Goal: Information Seeking & Learning: Find specific fact

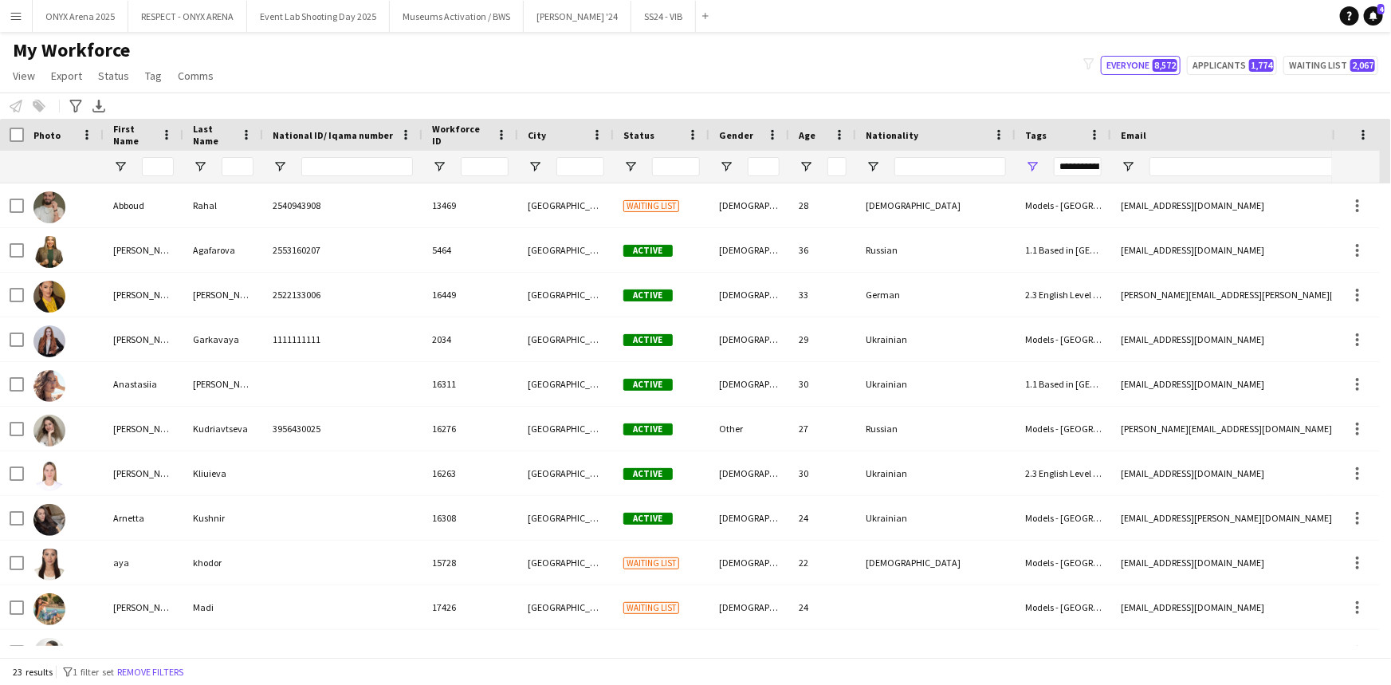
type input "**********"
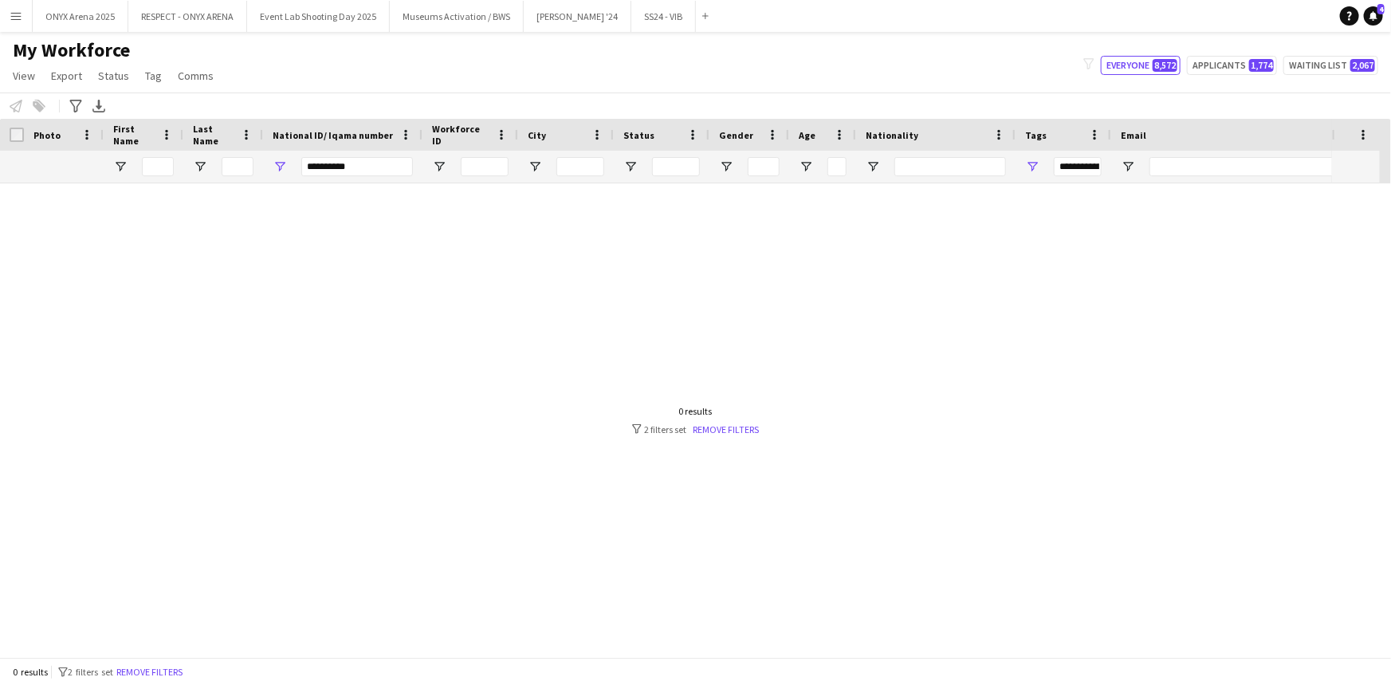
type input "***"
type input "*"
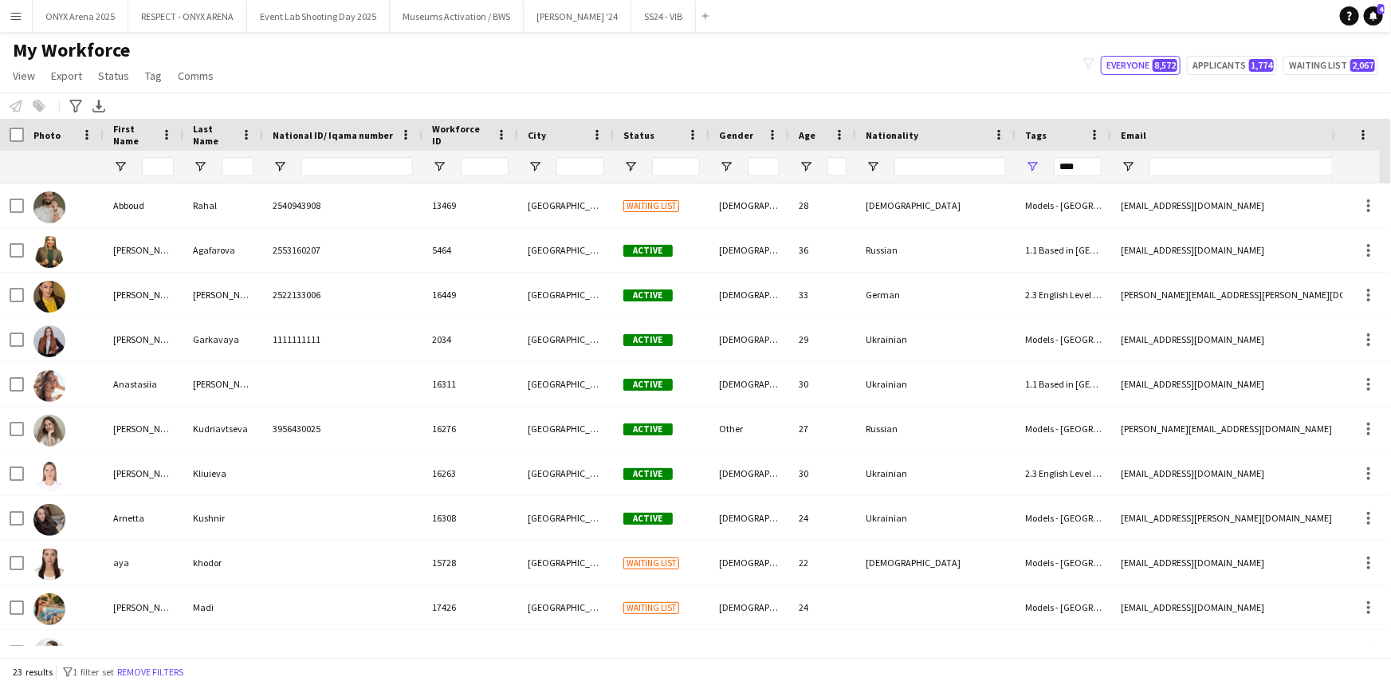
type input "**********"
click at [582, 57] on div "My Workforce View Views Default view R4ven New view Update view Delete view Edi…" at bounding box center [695, 65] width 1391 height 54
click at [147, 671] on button "Remove filters" at bounding box center [150, 672] width 73 height 18
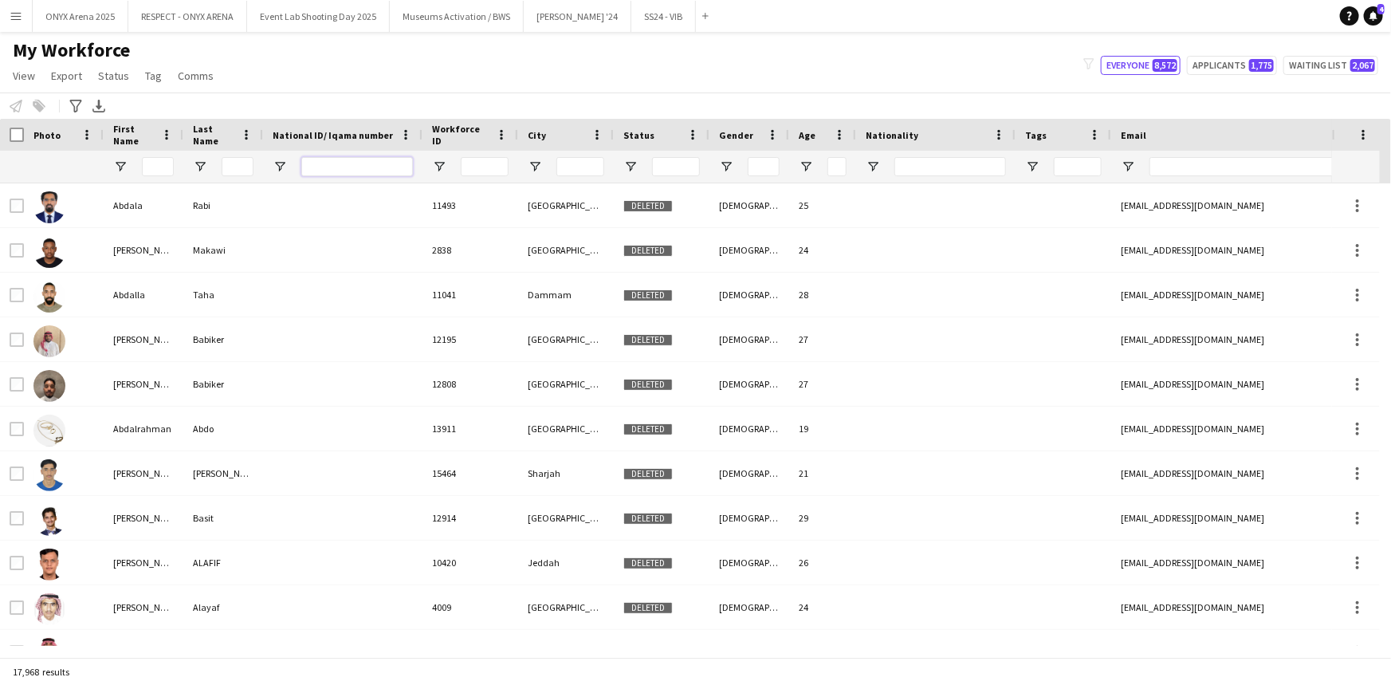
click at [397, 163] on input "National ID/ Iqama number Filter Input" at bounding box center [357, 166] width 112 height 19
paste input "**********"
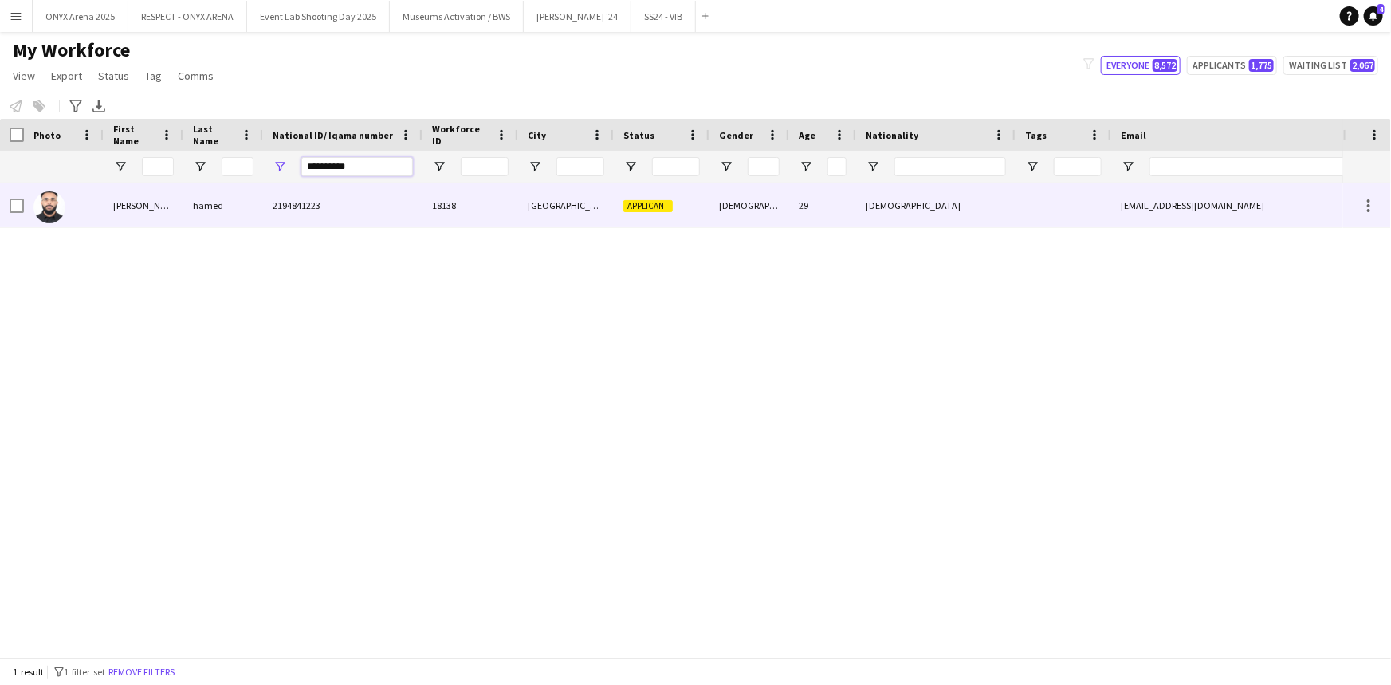
type input "**********"
click at [352, 219] on div "2194841223" at bounding box center [342, 205] width 159 height 44
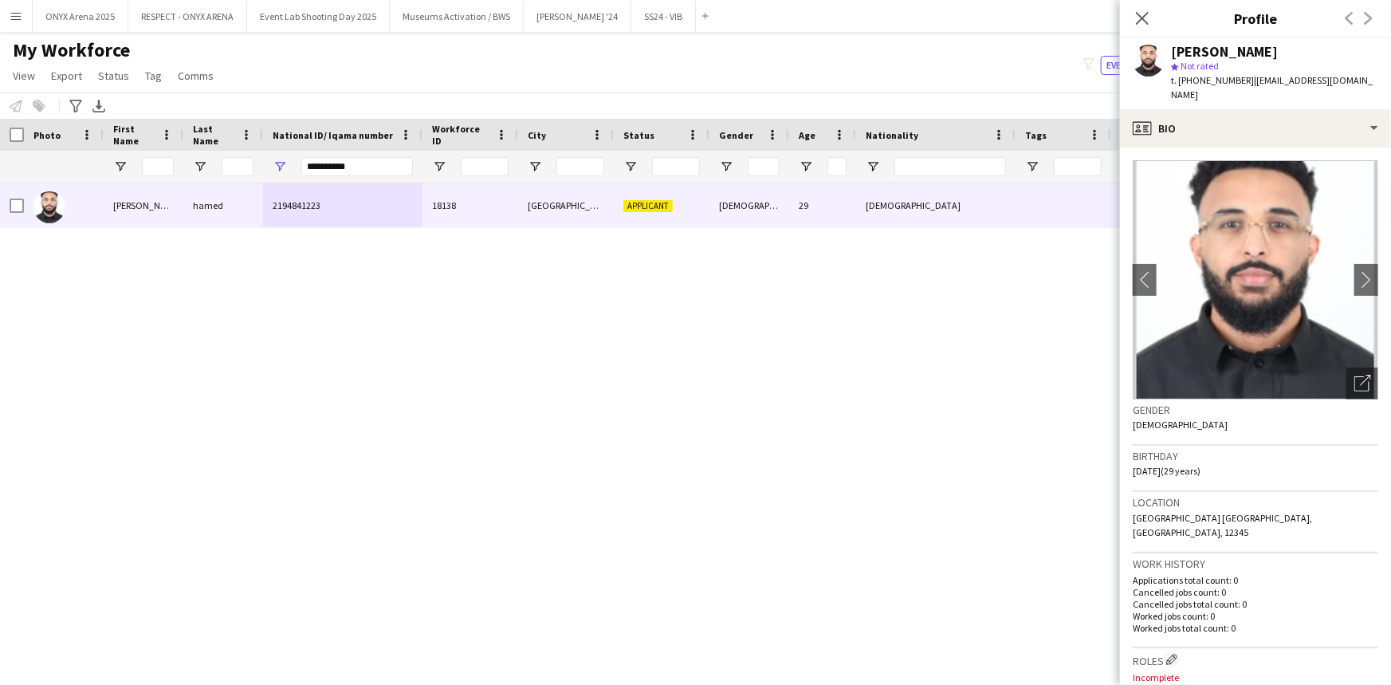
drag, startPoint x: 1301, startPoint y: 57, endPoint x: 1172, endPoint y: 47, distance: 130.3
click at [1172, 47] on div "Mohammed hamed" at bounding box center [1274, 52] width 207 height 14
copy div "Mohammed hamed"
drag, startPoint x: 1240, startPoint y: 78, endPoint x: 1179, endPoint y: 82, distance: 60.7
click at [1179, 82] on span "t. +966501343961" at bounding box center [1212, 80] width 83 height 12
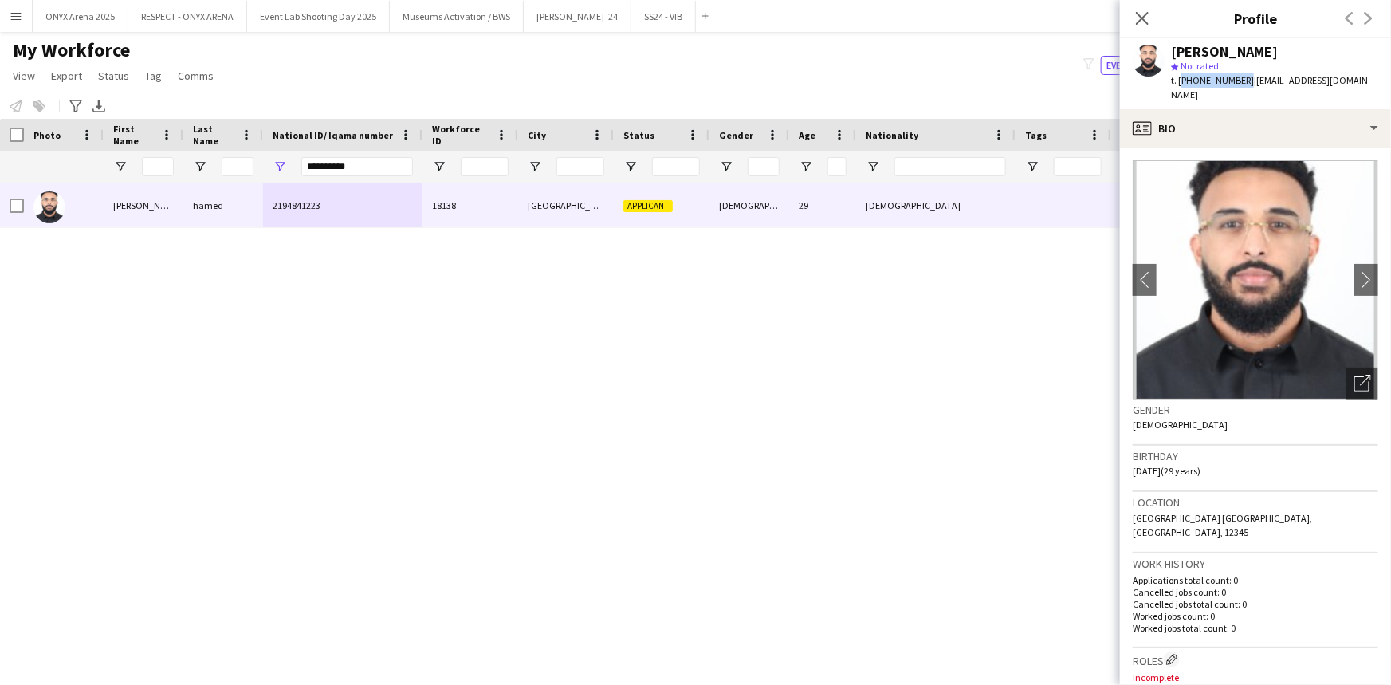
copy span "+966501343961"
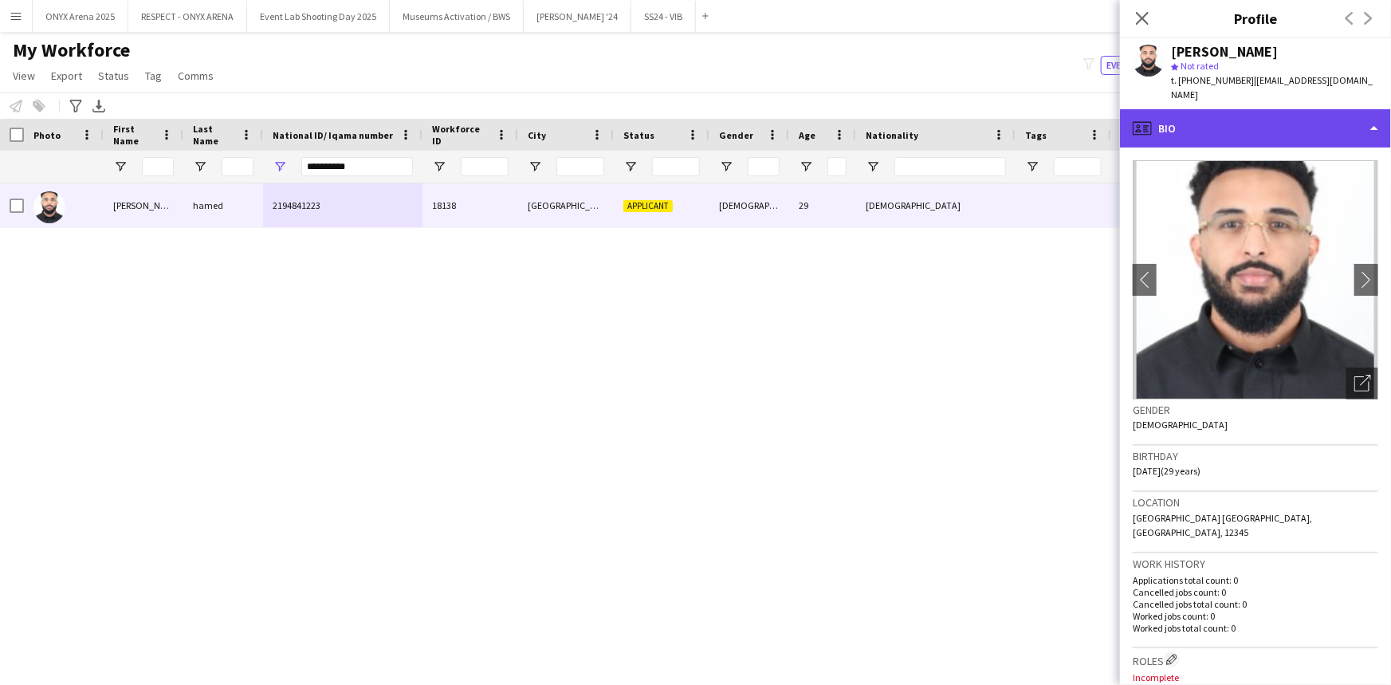
click at [1242, 117] on div "profile Bio" at bounding box center [1255, 128] width 271 height 38
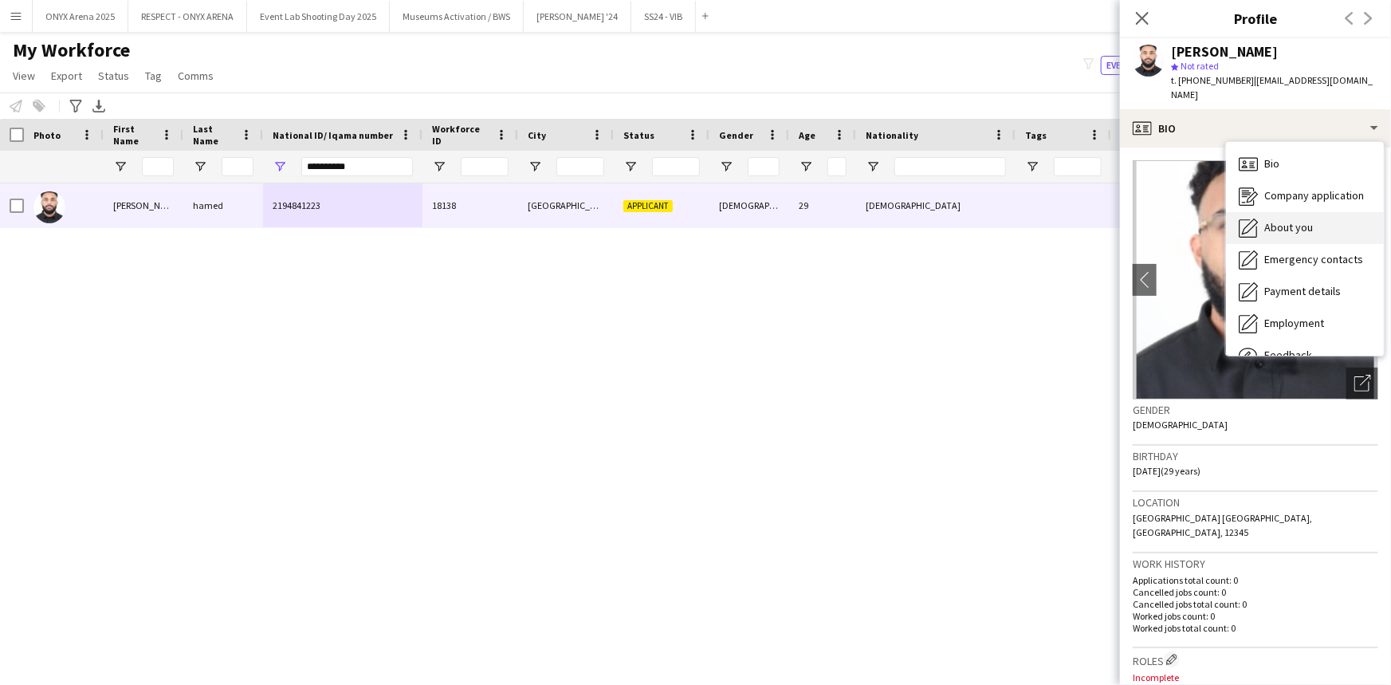
click at [1266, 220] on span "About you" at bounding box center [1288, 227] width 49 height 14
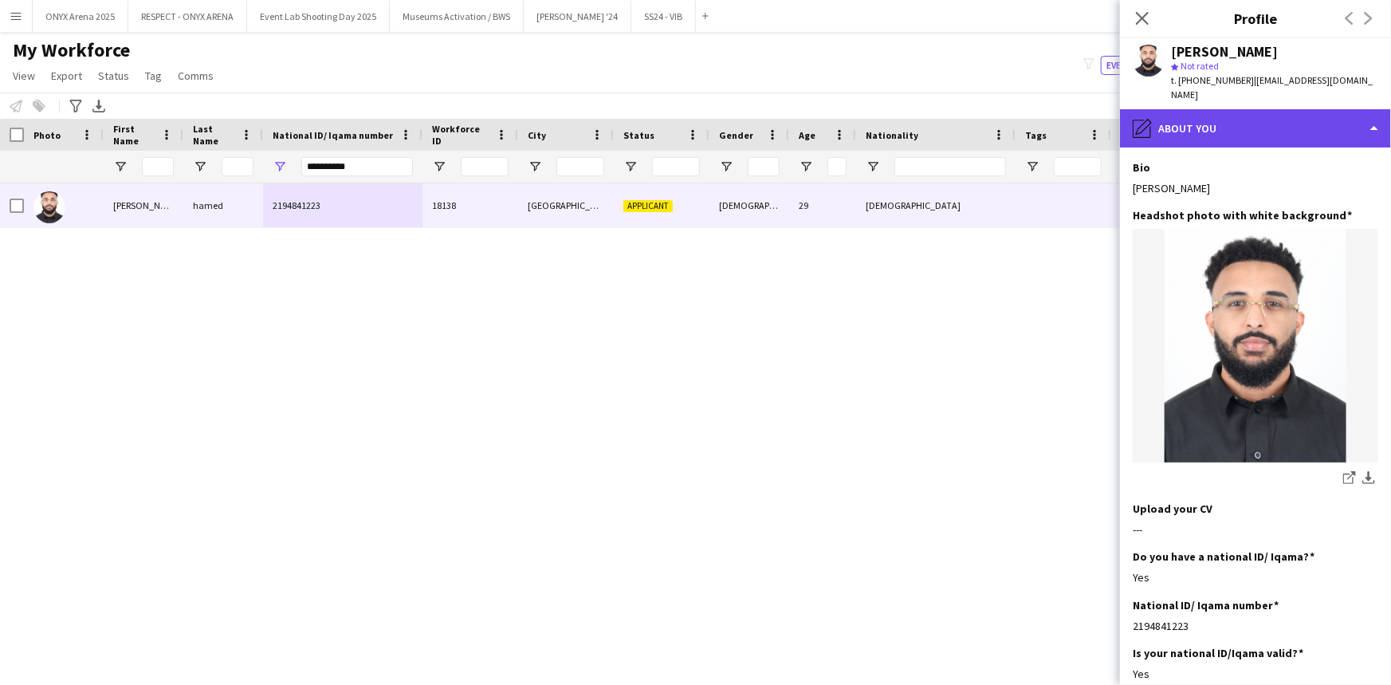
click at [1229, 124] on div "pencil4 About you" at bounding box center [1255, 128] width 271 height 38
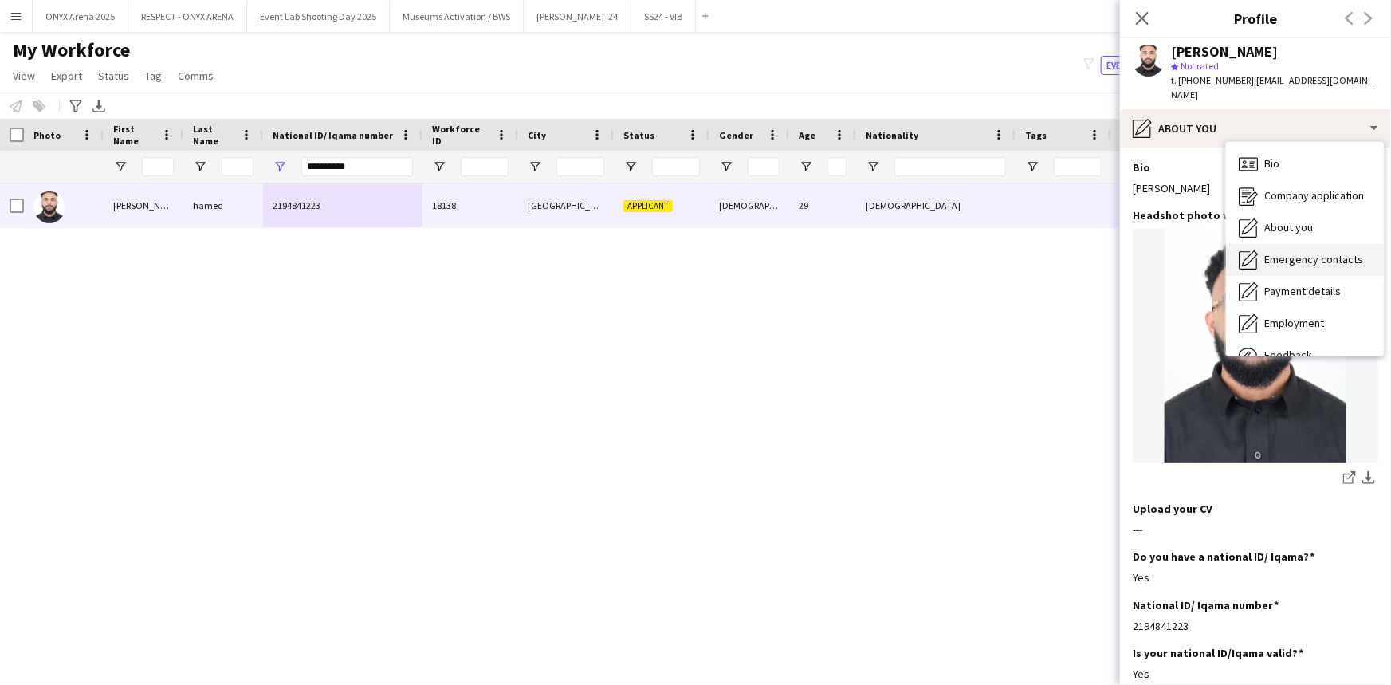
click at [1262, 244] on div "Emergency contacts Emergency contacts" at bounding box center [1305, 260] width 158 height 32
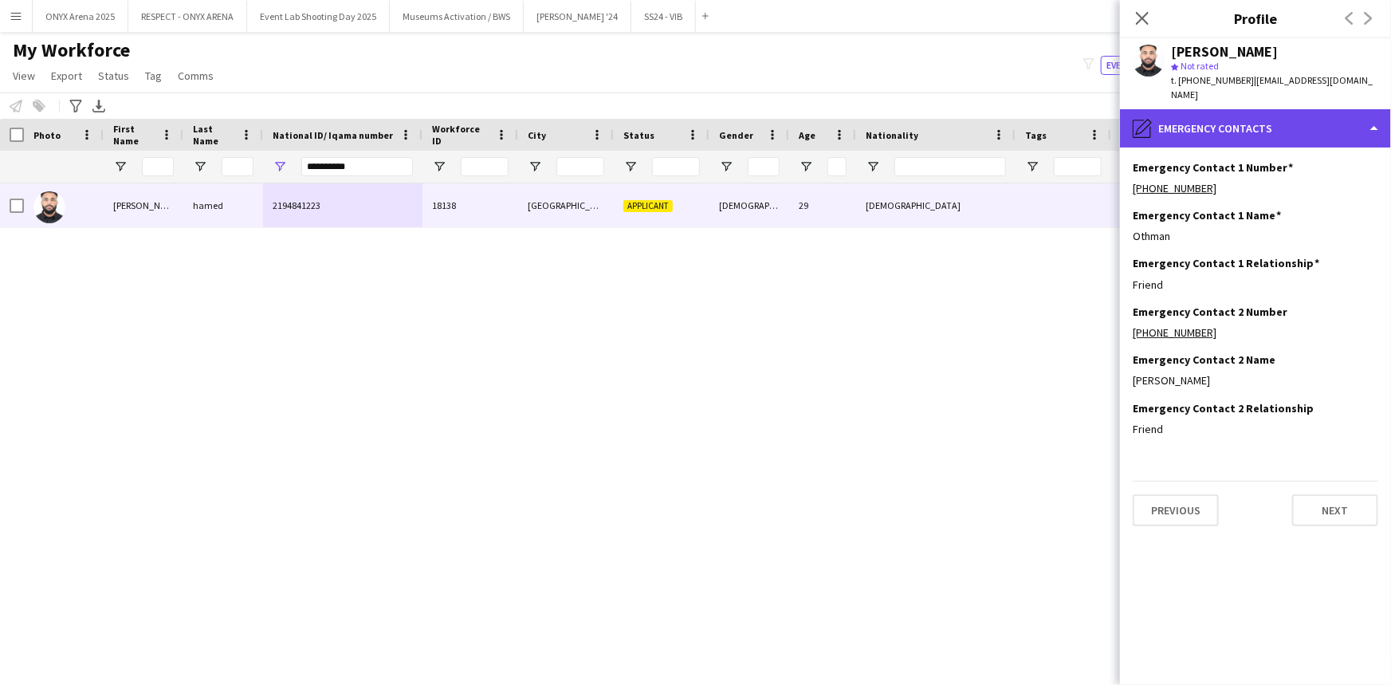
click at [1230, 112] on div "pencil4 Emergency contacts" at bounding box center [1255, 128] width 271 height 38
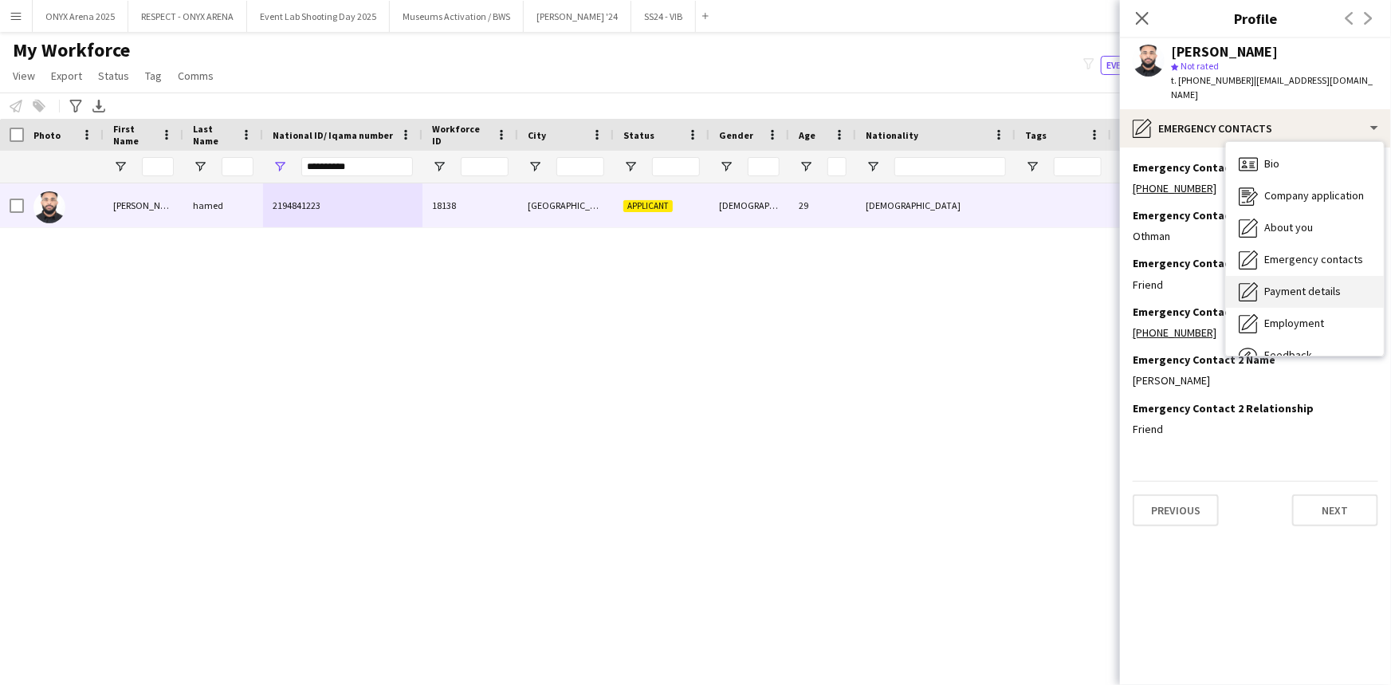
click at [1279, 284] on span "Payment details" at bounding box center [1302, 291] width 77 height 14
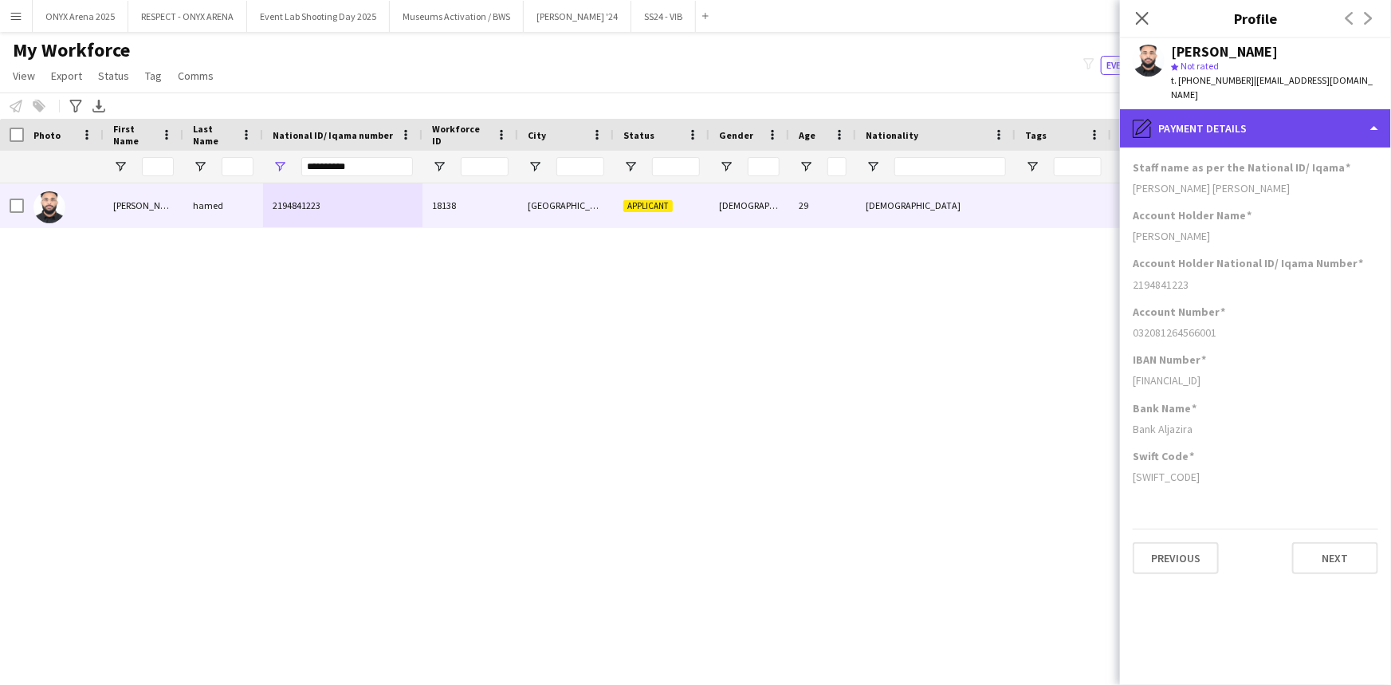
click at [1242, 109] on div "pencil4 Payment details" at bounding box center [1255, 128] width 271 height 38
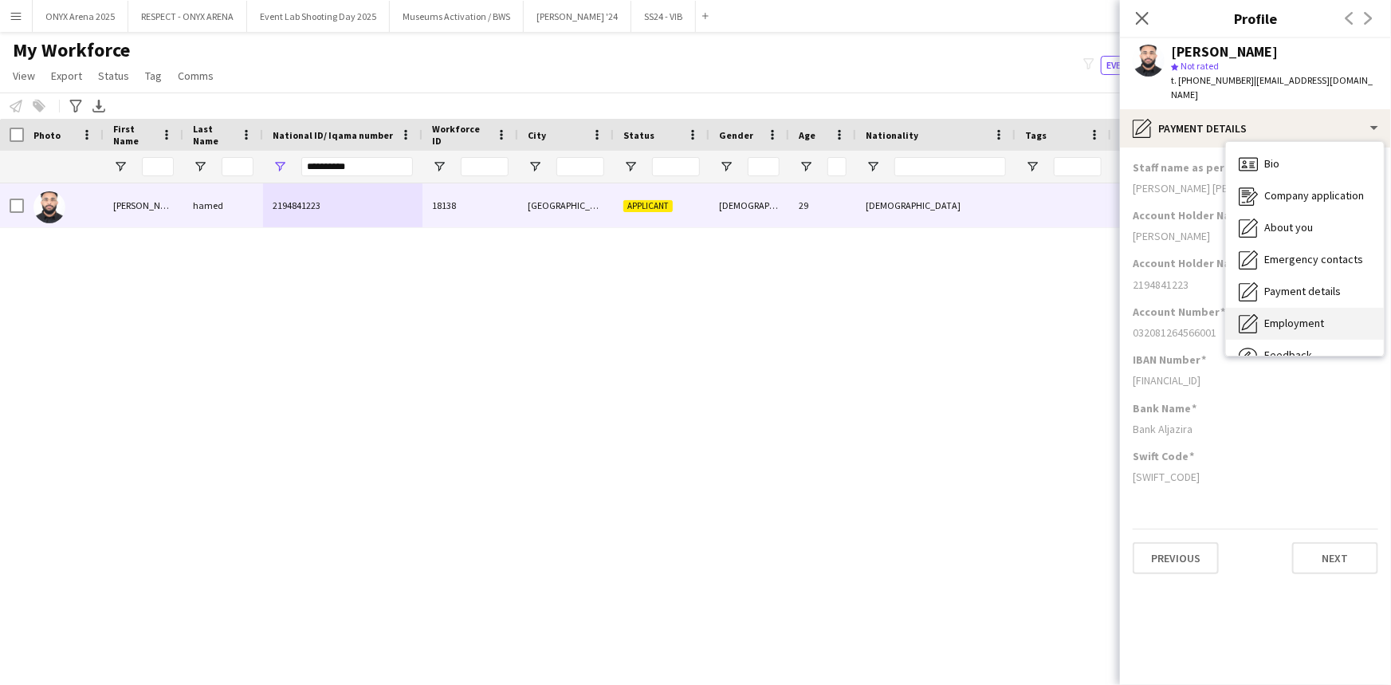
click at [1285, 316] on span "Employment" at bounding box center [1294, 323] width 60 height 14
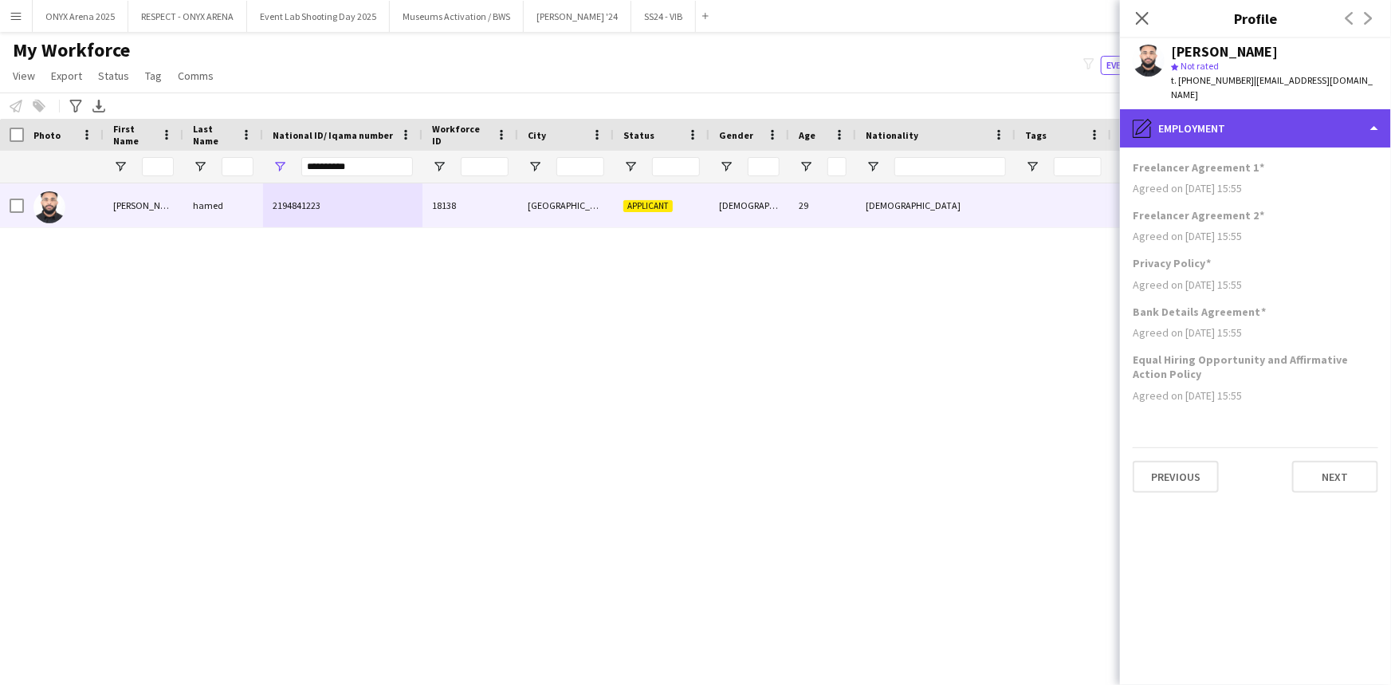
click at [1262, 115] on div "pencil4 Employment" at bounding box center [1255, 128] width 271 height 38
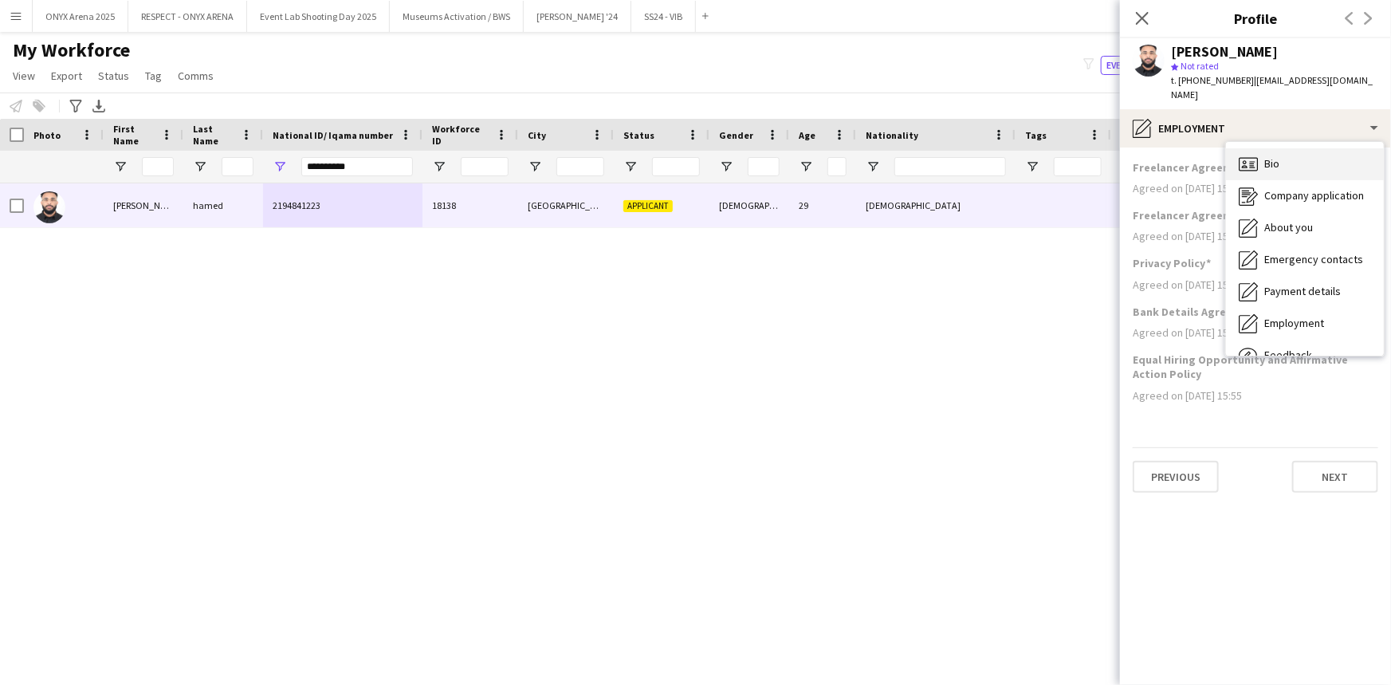
click at [1279, 151] on div "Bio Bio" at bounding box center [1305, 164] width 158 height 32
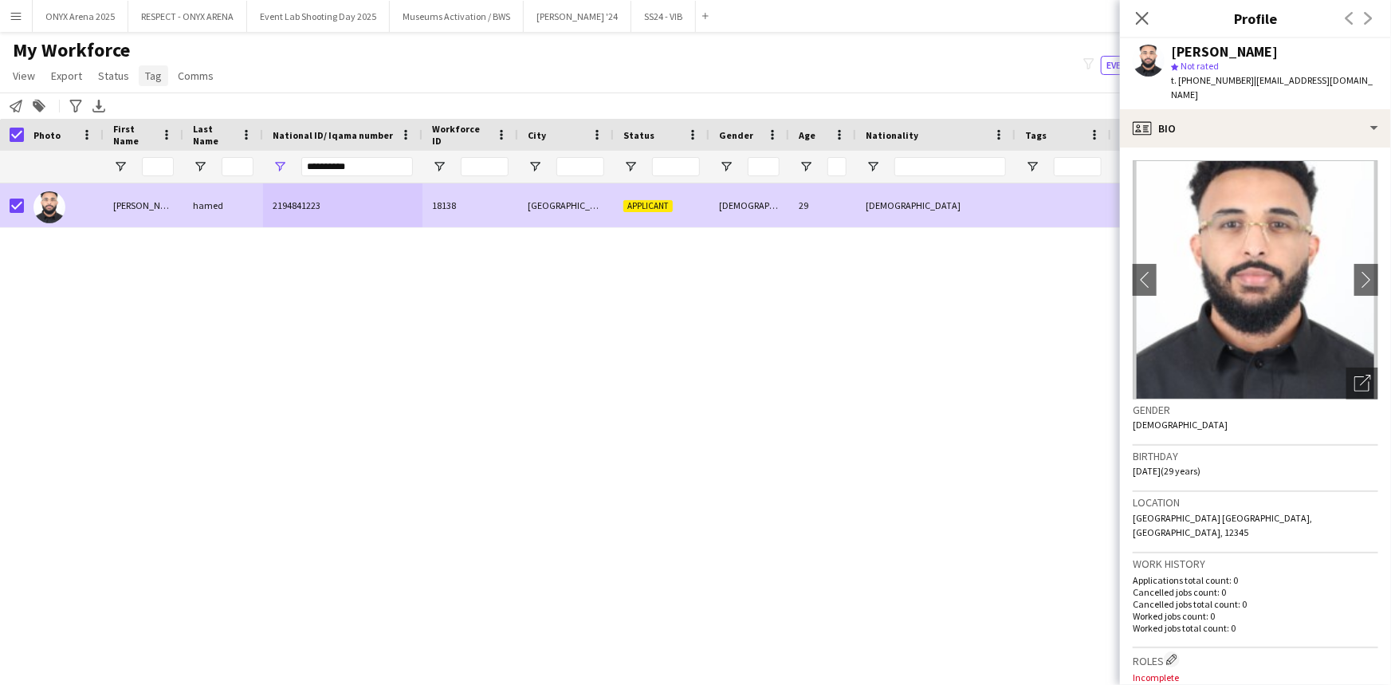
click at [145, 74] on span "Tag" at bounding box center [153, 76] width 17 height 14
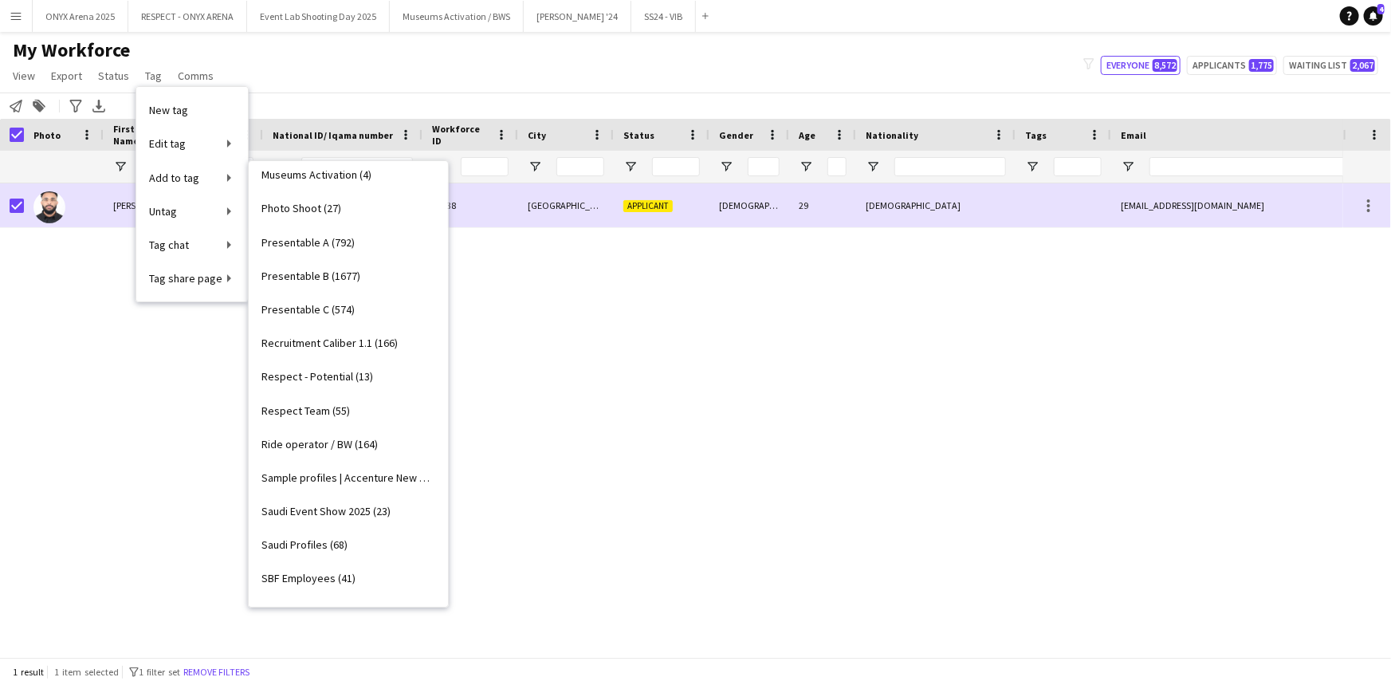
scroll to position [1159, 0]
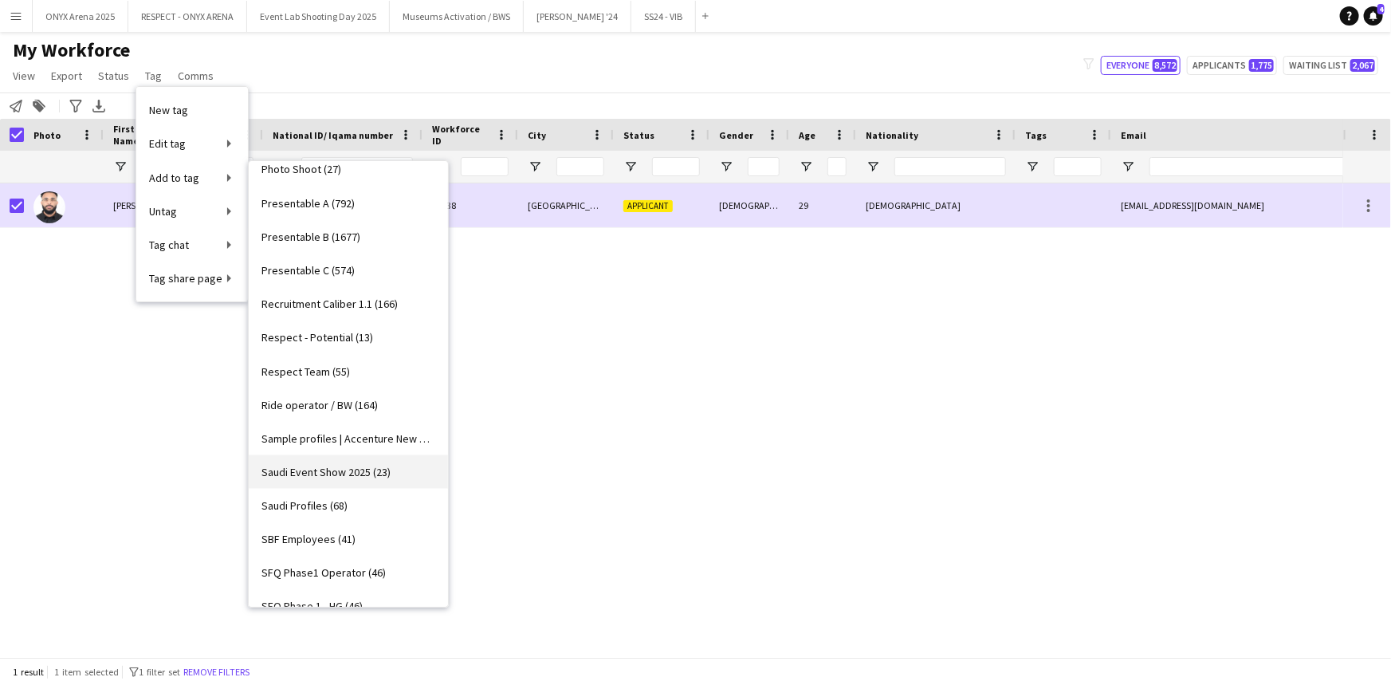
click at [332, 478] on link "Saudi Event Show 2025 (23)" at bounding box center [348, 471] width 199 height 33
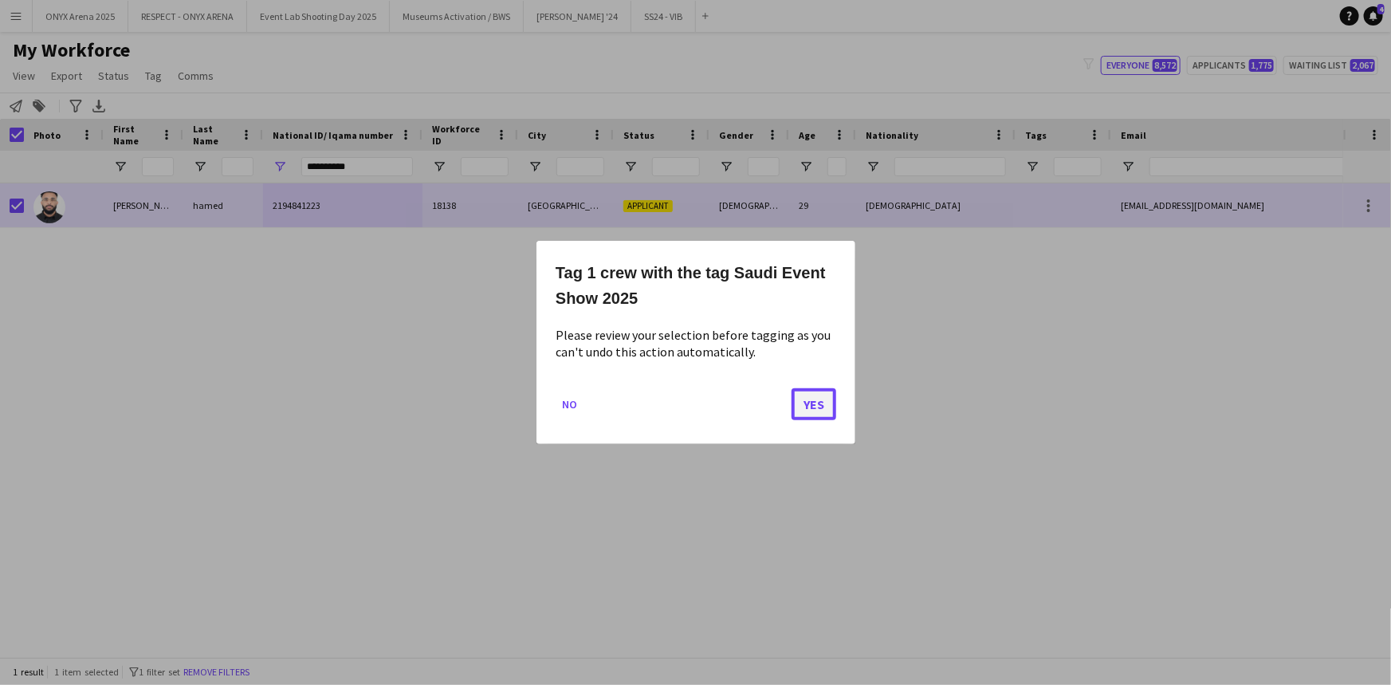
click at [820, 410] on button "Yes" at bounding box center [813, 404] width 45 height 32
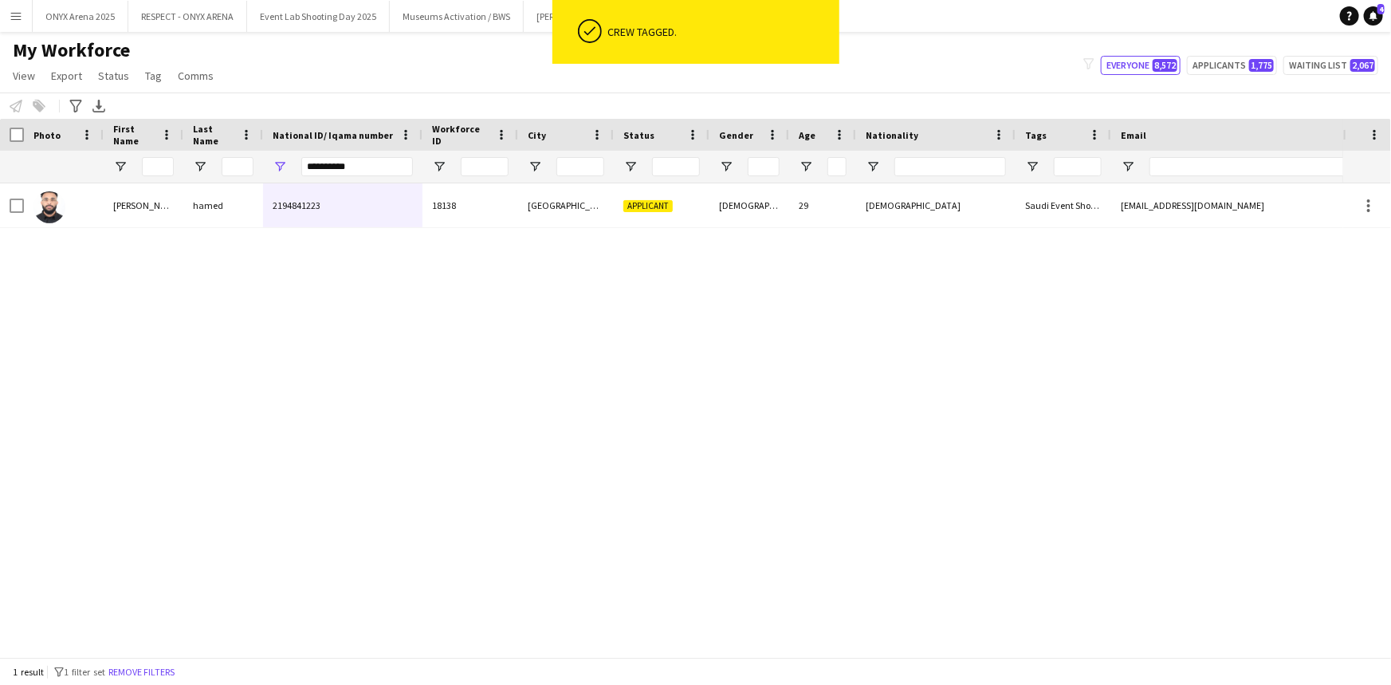
drag, startPoint x: 166, startPoint y: 666, endPoint x: 170, endPoint y: 654, distance: 13.4
click at [166, 666] on button "Remove filters" at bounding box center [141, 672] width 73 height 18
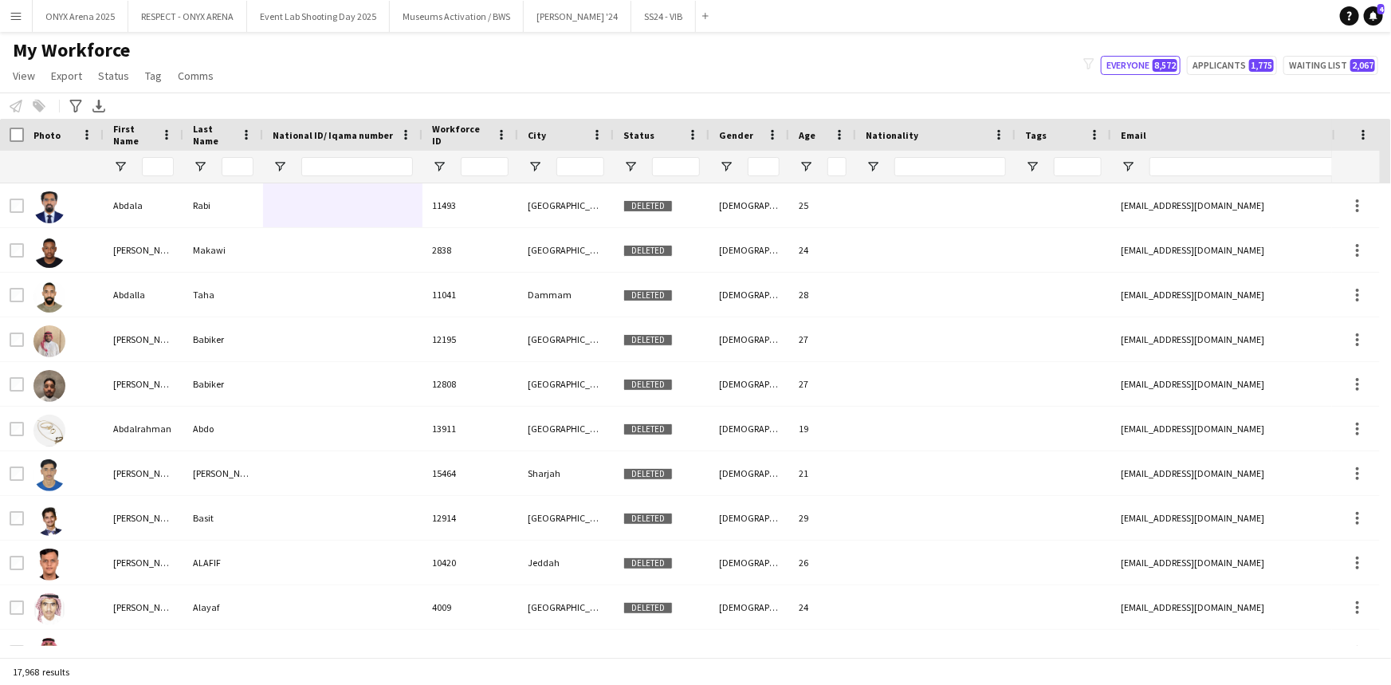
click at [353, 92] on div "Notify workforce Add to tag Select at least one crew to tag him or her. Advance…" at bounding box center [695, 105] width 1391 height 26
click at [1035, 165] on span "Open Filter Menu" at bounding box center [1032, 166] width 14 height 14
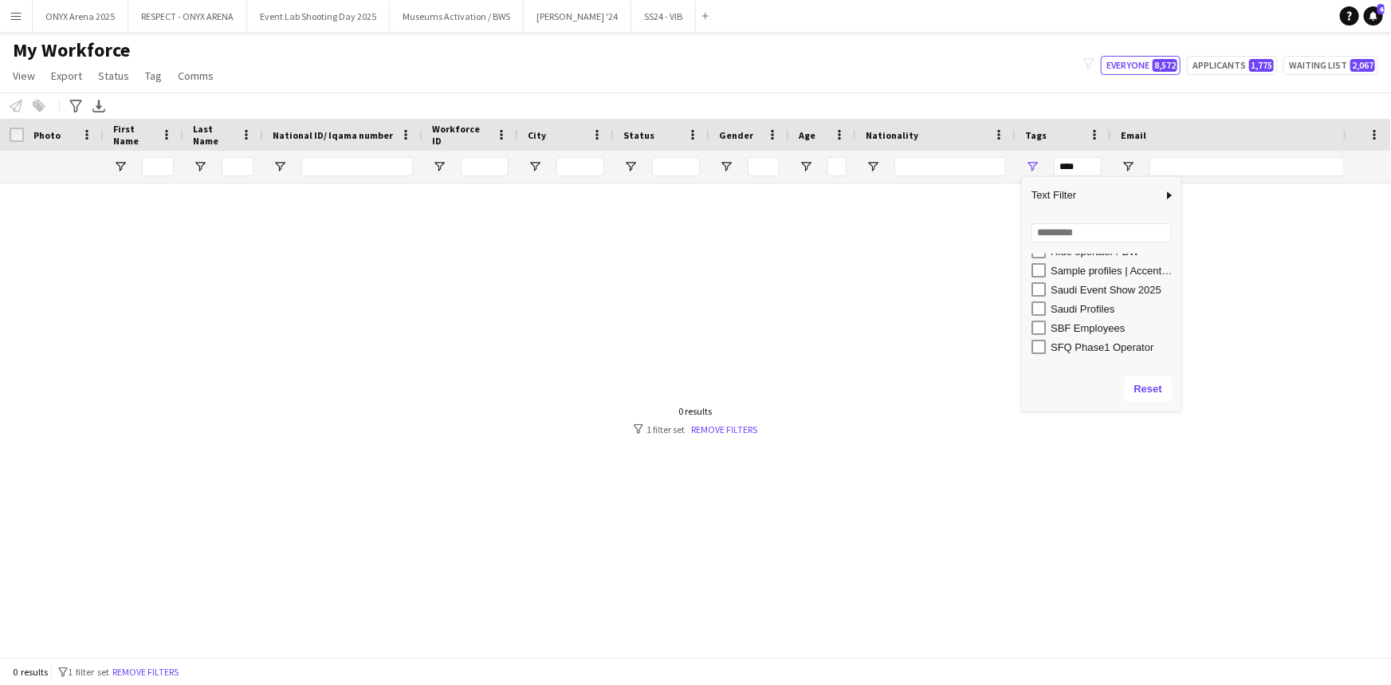
scroll to position [812, 0]
type input "**********"
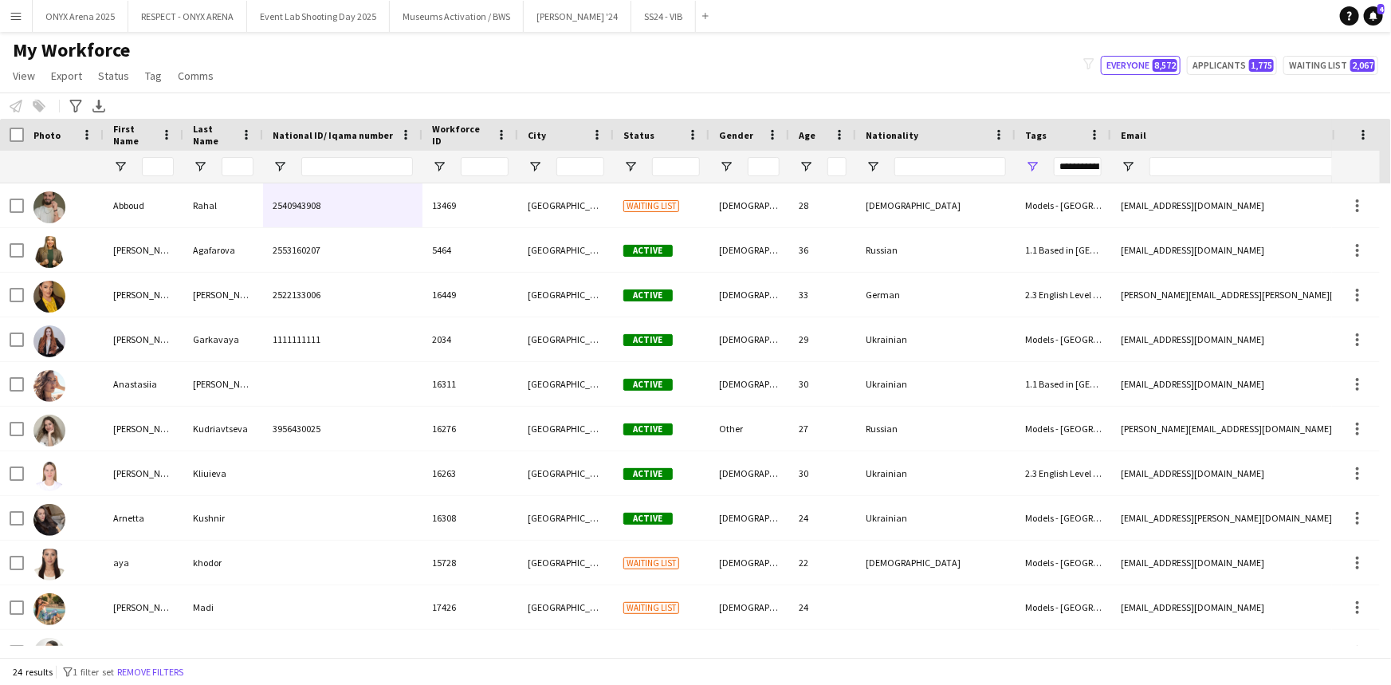
click at [893, 31] on app-navbar "Menu Boards Boards Boards All jobs Status Workforce Workforce My Workforce Recr…" at bounding box center [695, 16] width 1391 height 32
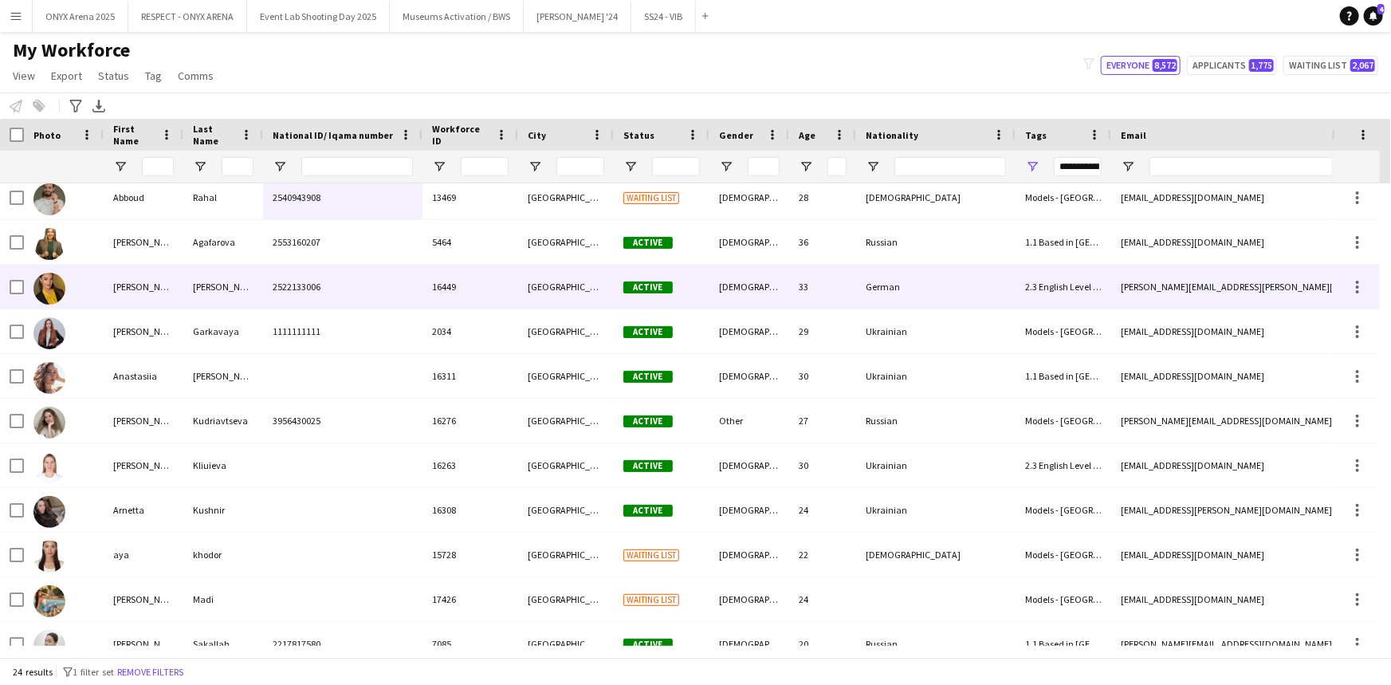
scroll to position [0, 0]
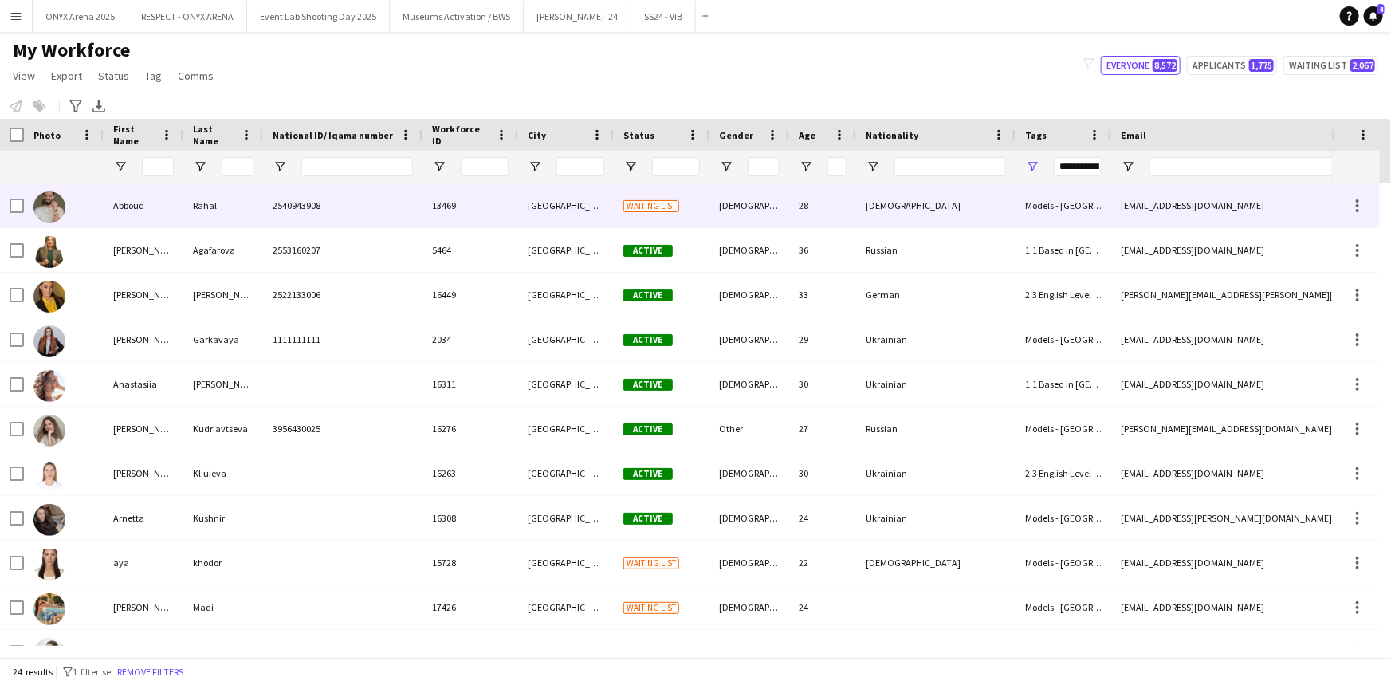
click at [182, 219] on div "Abboud" at bounding box center [144, 205] width 80 height 44
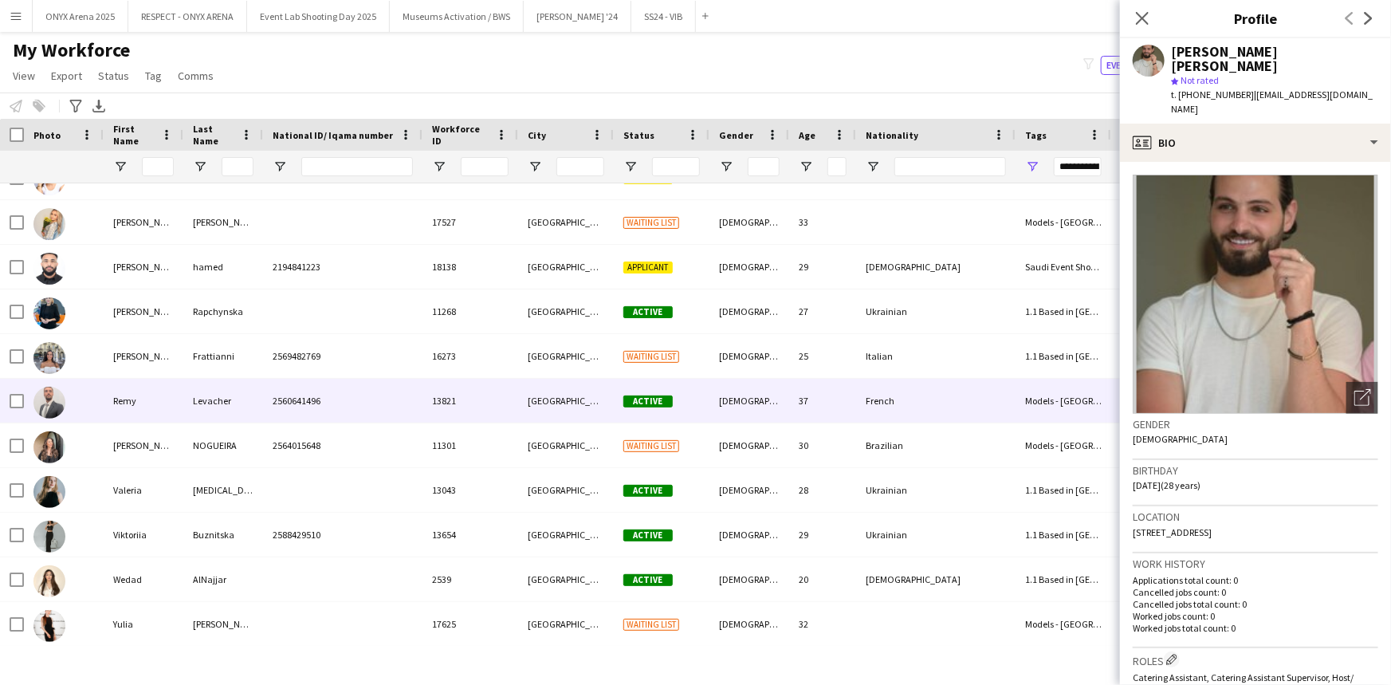
click at [159, 394] on div "Remy" at bounding box center [144, 401] width 80 height 44
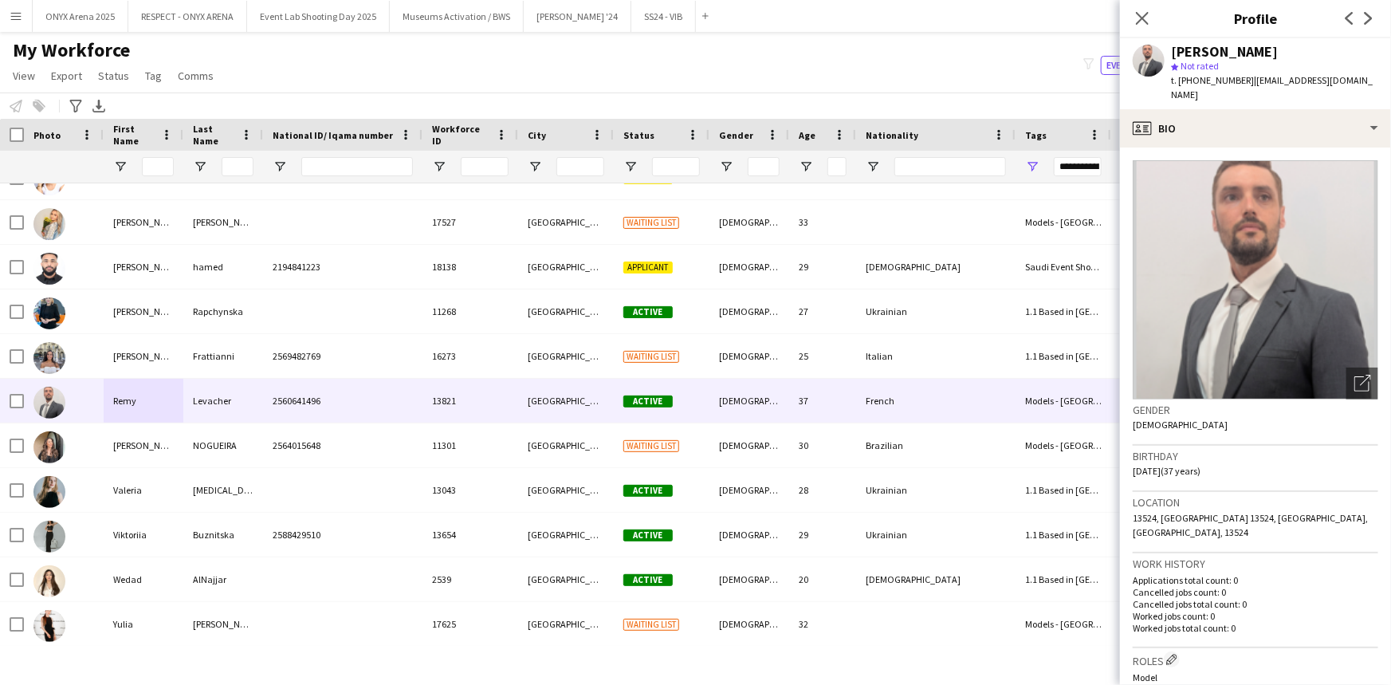
drag, startPoint x: 1144, startPoint y: 11, endPoint x: 407, endPoint y: 316, distance: 797.6
click at [1144, 12] on icon "Close pop-in" at bounding box center [1142, 18] width 13 height 13
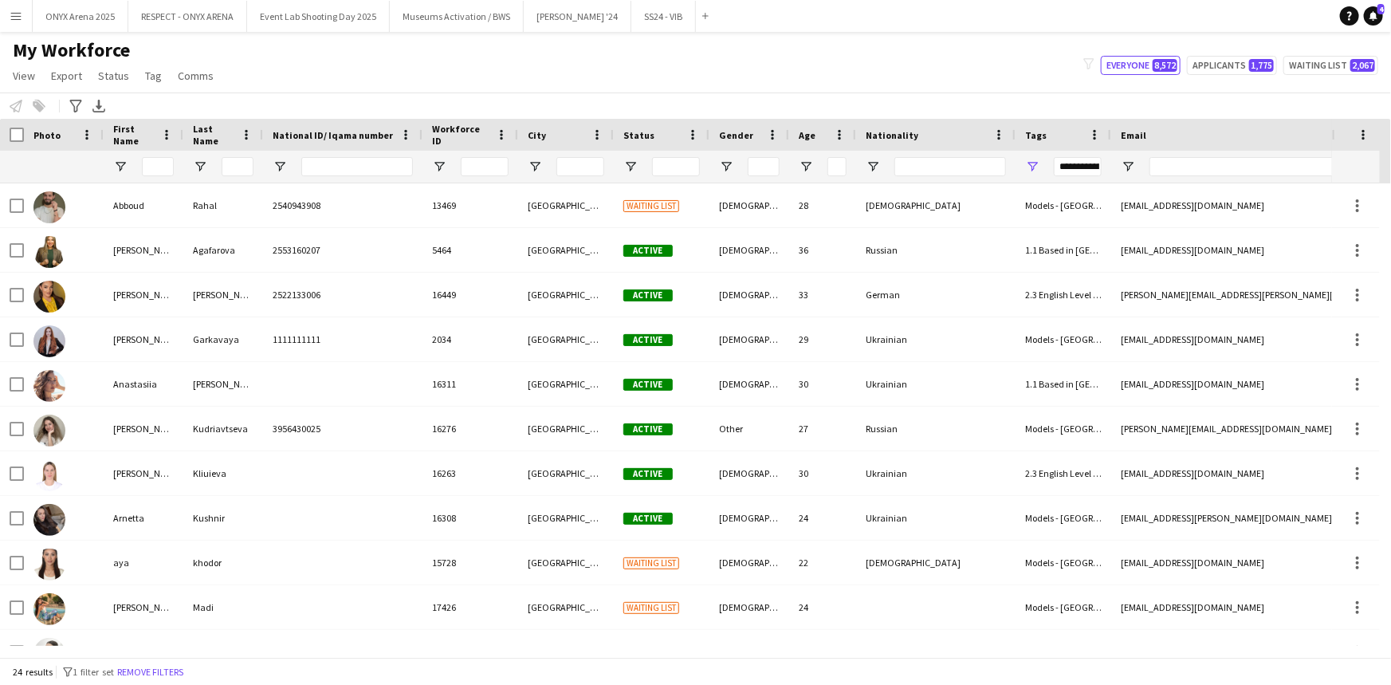
click at [409, 76] on div "My Workforce View Views Default view R4ven New view Update view Delete view Edi…" at bounding box center [695, 65] width 1391 height 54
